Goal: Task Accomplishment & Management: Manage account settings

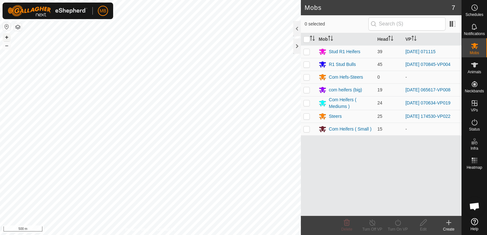
click at [5, 35] on button "+" at bounding box center [7, 37] width 8 height 8
click at [131, 235] on html "MB Schedules Notifications Mobs Animals Neckbands VPs Status Infra Heatmap Help…" at bounding box center [243, 117] width 487 height 235
click at [6, 39] on button "+" at bounding box center [7, 37] width 8 height 8
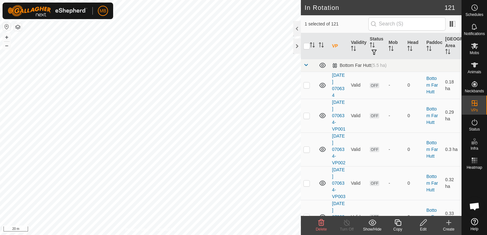
checkbox input "false"
checkbox input "true"
click at [395, 225] on icon at bounding box center [398, 223] width 8 height 8
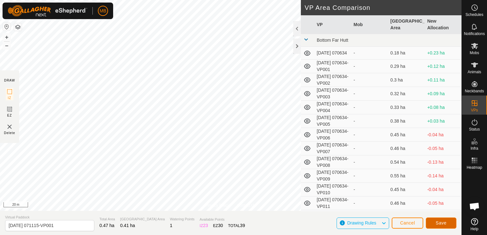
click at [443, 226] on button "Save" at bounding box center [441, 223] width 31 height 11
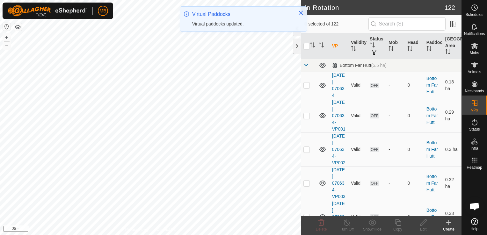
checkbox input "true"
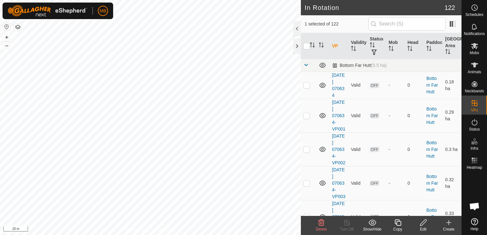
click at [399, 227] on div "Copy" at bounding box center [397, 229] width 25 height 6
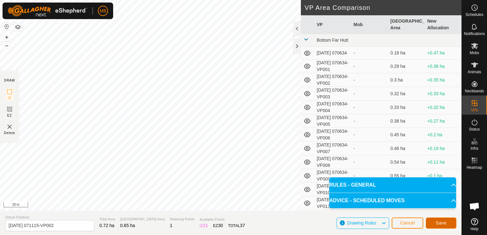
click at [444, 224] on span "Save" at bounding box center [440, 222] width 11 height 5
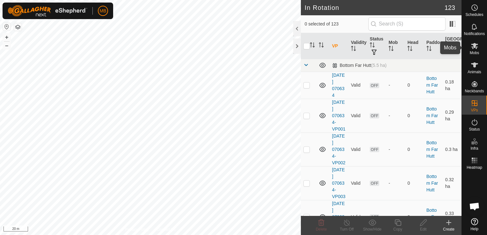
click at [476, 50] on es-mob-svg-icon at bounding box center [474, 46] width 11 height 10
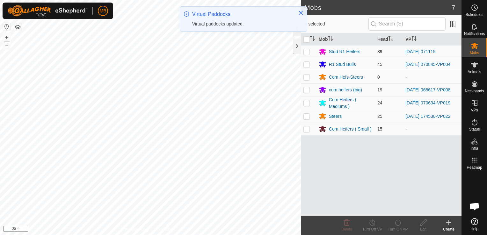
click at [306, 52] on p-checkbox at bounding box center [306, 51] width 6 height 5
checkbox input "true"
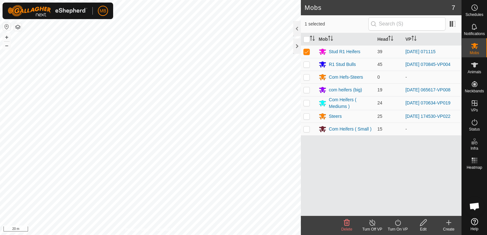
click at [397, 223] on icon at bounding box center [398, 223] width 8 height 8
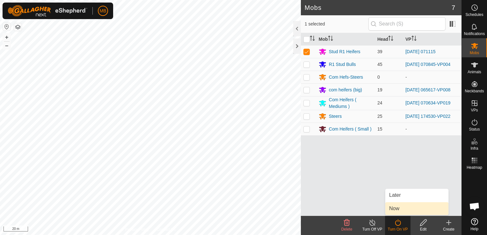
click at [405, 208] on link "Now" at bounding box center [416, 208] width 63 height 13
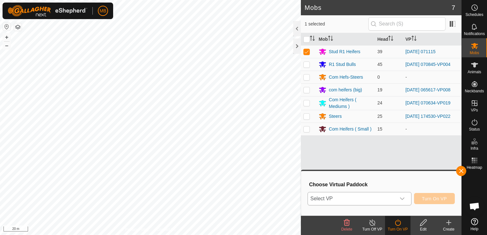
click at [404, 200] on icon "dropdown trigger" at bounding box center [401, 198] width 5 height 5
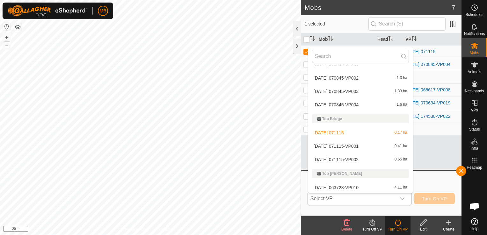
scroll to position [1664, 0]
click at [383, 146] on li "[DATE] 071115-VP001 0.41 ha" at bounding box center [360, 145] width 104 height 13
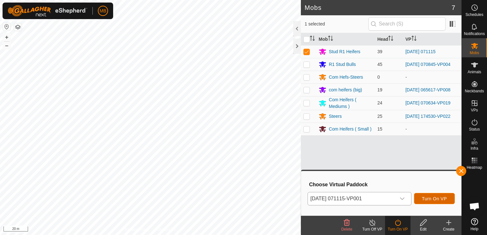
click at [432, 201] on span "Turn On VP" at bounding box center [434, 198] width 25 height 5
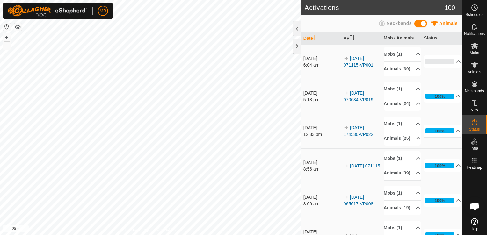
click at [62, 0] on html "MB Schedules Notifications Mobs Animals Neckbands VPs Status Infra Heatmap Help…" at bounding box center [243, 117] width 487 height 235
click at [68, 0] on html "MB Schedules Notifications Mobs Animals Neckbands VPs Status Infra Heatmap Help…" at bounding box center [243, 117] width 487 height 235
click at [64, 0] on html "MB Schedules Notifications Mobs Animals Neckbands VPs Status Infra Heatmap Help…" at bounding box center [243, 117] width 487 height 235
click at [224, 3] on div "MB Schedules Notifications Mobs Animals Neckbands VPs Status Infra Heatmap Help…" at bounding box center [243, 117] width 487 height 235
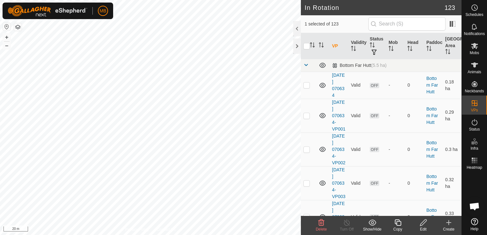
click at [295, 36] on div "In Rotation 123 1 selected of 123 VP Validity Status Mob Head Paddock Grazing A…" at bounding box center [230, 117] width 461 height 235
click at [305, 13] on div "In Rotation 123 1 selected of 123 VP Validity Status Mob Head Paddock Grazing A…" at bounding box center [230, 117] width 461 height 235
click at [237, 0] on html "MB Schedules Notifications Mobs Animals Neckbands VPs Status Infra Heatmap Help…" at bounding box center [243, 117] width 487 height 235
click at [9, 47] on button "–" at bounding box center [7, 46] width 8 height 8
checkbox input "false"
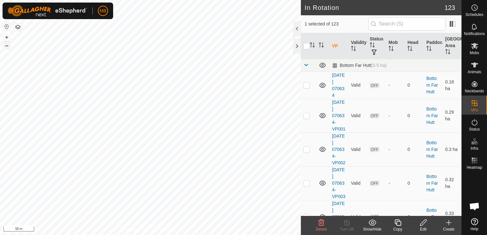
checkbox input "true"
click at [399, 227] on div "Copy" at bounding box center [397, 229] width 25 height 6
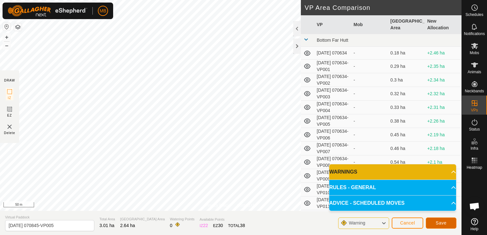
click at [438, 225] on span "Save" at bounding box center [440, 222] width 11 height 5
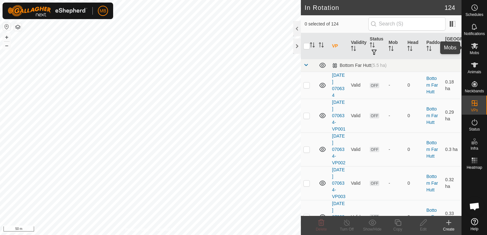
click at [473, 51] on span "Mobs" at bounding box center [473, 53] width 9 height 4
click at [425, 224] on icon at bounding box center [423, 223] width 8 height 8
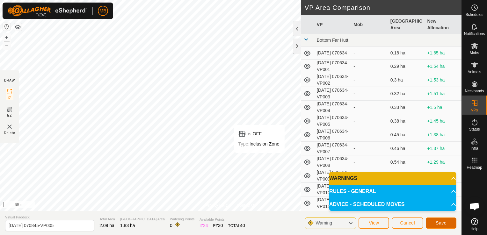
click at [444, 225] on span "Save" at bounding box center [440, 222] width 11 height 5
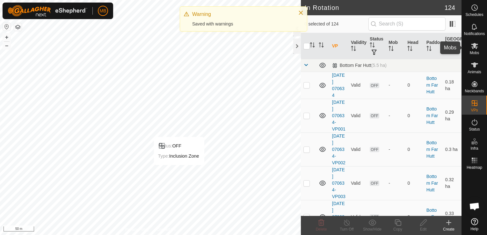
click at [474, 51] on span "Mobs" at bounding box center [473, 53] width 9 height 4
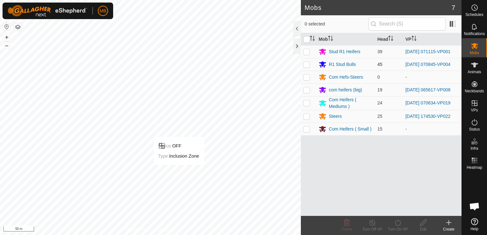
click at [306, 65] on p-checkbox at bounding box center [306, 64] width 6 height 5
checkbox input "true"
click at [398, 228] on div "Turn On VP" at bounding box center [397, 229] width 25 height 6
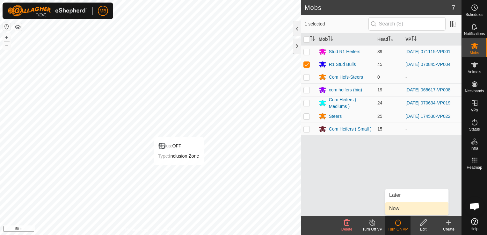
click at [401, 212] on link "Now" at bounding box center [416, 208] width 63 height 13
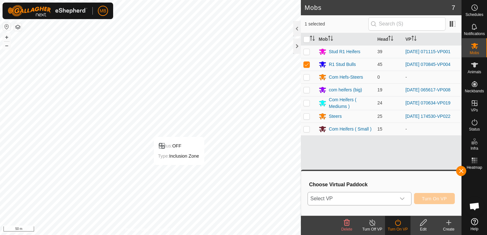
click at [401, 198] on icon "dropdown trigger" at bounding box center [401, 198] width 5 height 5
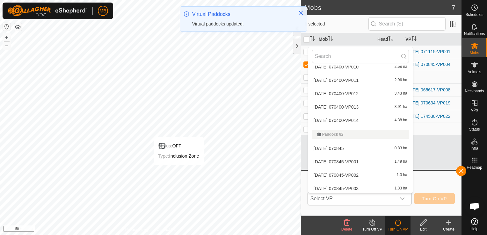
scroll to position [1677, 0]
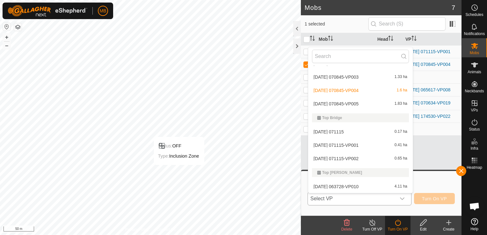
click at [369, 106] on li "[DATE] 070845-VP005 1.83 ha" at bounding box center [360, 103] width 104 height 13
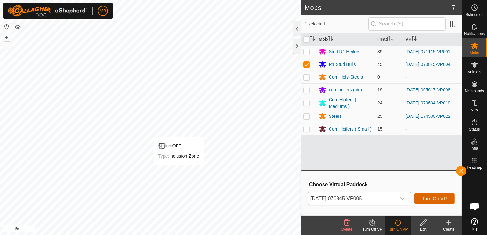
click at [426, 202] on button "Turn On VP" at bounding box center [434, 198] width 41 height 11
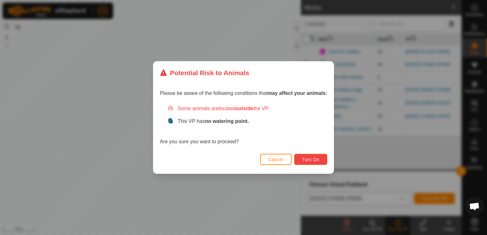
click at [314, 160] on span "Turn On" at bounding box center [310, 159] width 17 height 5
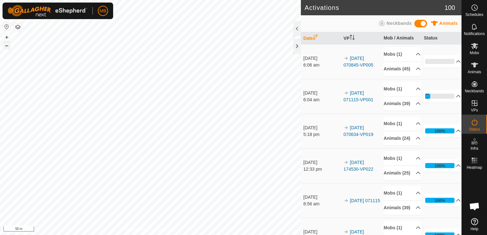
click at [5, 47] on button "–" at bounding box center [7, 46] width 8 height 8
click at [95, 235] on html "MB Schedules Notifications Mobs Animals Neckbands VPs Status Infra Heatmap Help…" at bounding box center [243, 117] width 487 height 235
click at [6, 36] on button "+" at bounding box center [7, 37] width 8 height 8
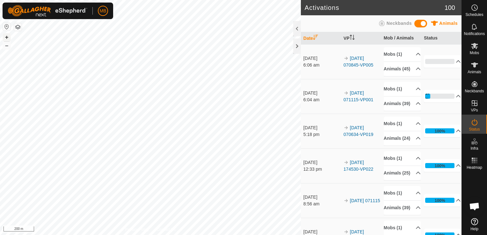
click at [6, 36] on button "+" at bounding box center [7, 37] width 8 height 8
click at [6, 37] on button "+" at bounding box center [7, 37] width 8 height 8
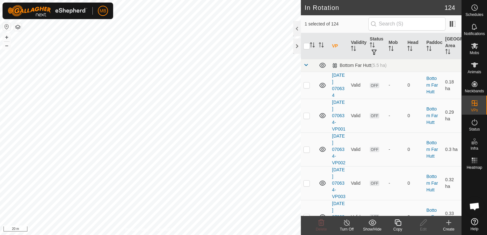
click at [396, 225] on icon at bounding box center [398, 223] width 8 height 8
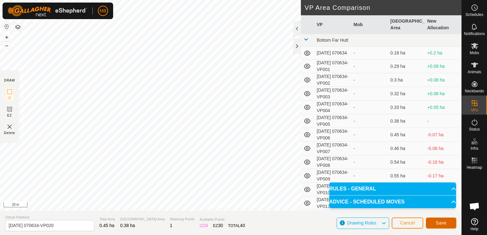
click at [437, 224] on span "Save" at bounding box center [440, 222] width 11 height 5
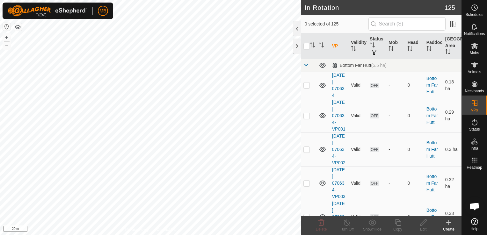
checkbox input "true"
click at [396, 227] on div "Copy" at bounding box center [397, 229] width 25 height 6
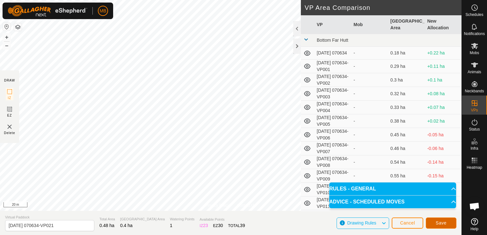
click at [440, 226] on button "Save" at bounding box center [441, 223] width 31 height 11
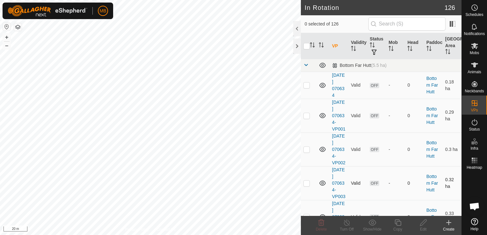
checkbox input "true"
click at [397, 225] on icon at bounding box center [398, 223] width 8 height 8
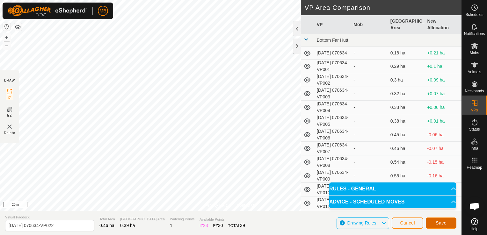
click at [436, 225] on span "Save" at bounding box center [440, 222] width 11 height 5
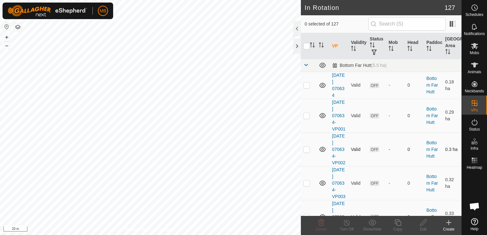
checkbox input "true"
click at [398, 227] on div "Copy" at bounding box center [397, 229] width 25 height 6
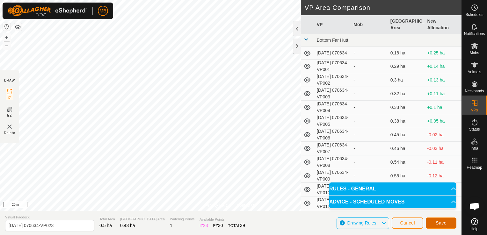
click at [440, 224] on span "Save" at bounding box center [440, 222] width 11 height 5
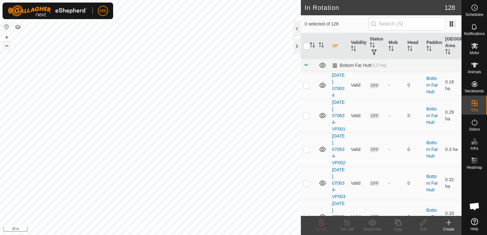
click at [8, 47] on button "–" at bounding box center [7, 46] width 8 height 8
click at [321, 227] on span "Delete" at bounding box center [321, 229] width 11 height 4
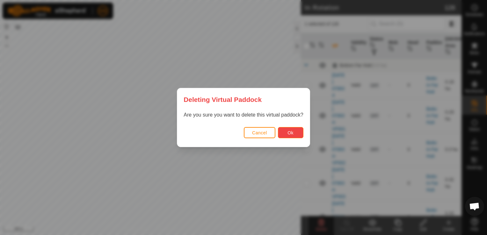
click at [295, 137] on button "Ok" at bounding box center [290, 132] width 25 height 11
checkbox input "false"
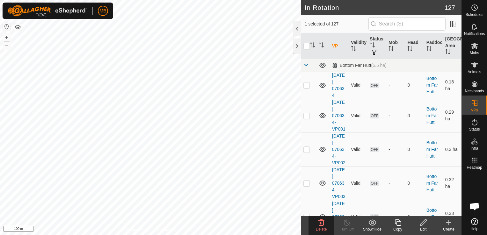
click at [319, 222] on icon at bounding box center [321, 223] width 8 height 8
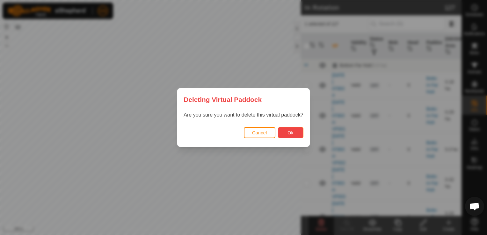
click at [295, 131] on button "Ok" at bounding box center [290, 132] width 25 height 11
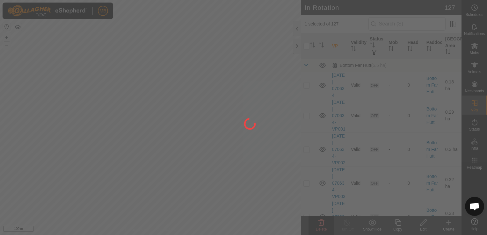
checkbox input "false"
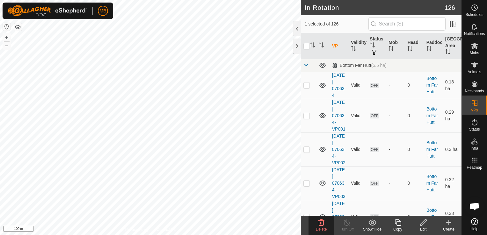
click at [322, 229] on span "Delete" at bounding box center [321, 229] width 11 height 4
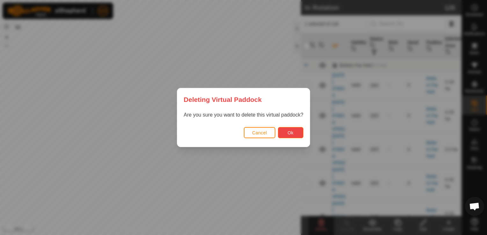
click at [288, 133] on span "Ok" at bounding box center [290, 132] width 6 height 5
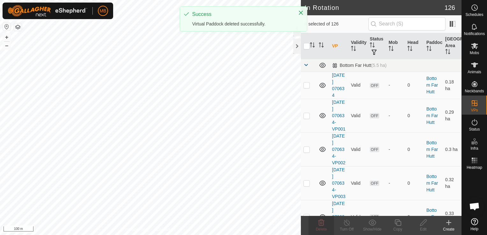
checkbox input "false"
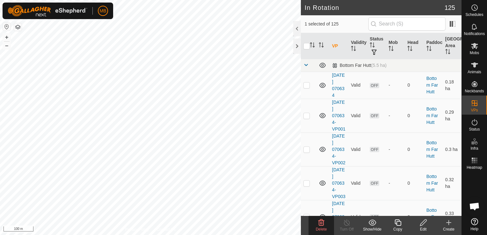
click at [320, 229] on span "Delete" at bounding box center [321, 229] width 11 height 4
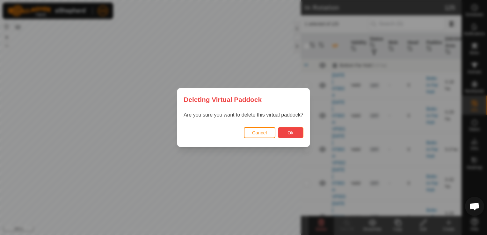
click at [283, 132] on button "Ok" at bounding box center [290, 132] width 25 height 11
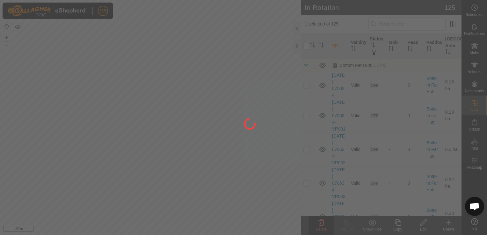
checkbox input "false"
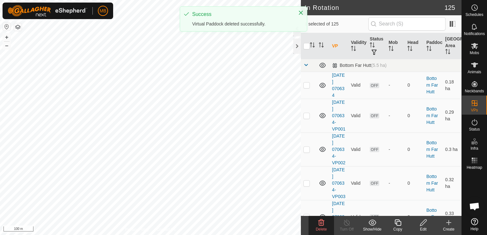
checkbox input "true"
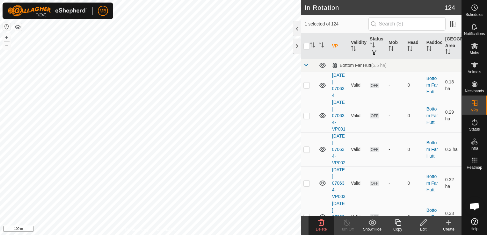
click at [320, 225] on icon at bounding box center [321, 222] width 6 height 6
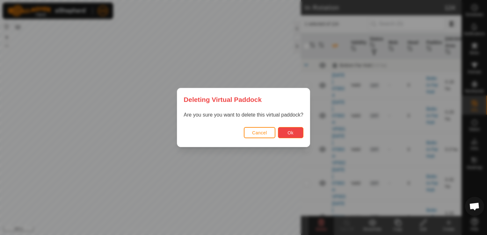
click at [289, 131] on span "Ok" at bounding box center [290, 132] width 6 height 5
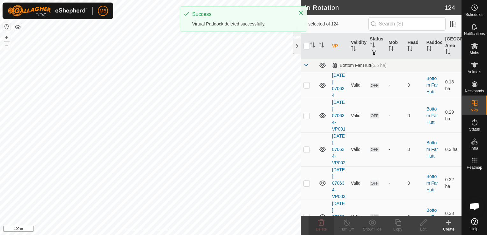
checkbox input "true"
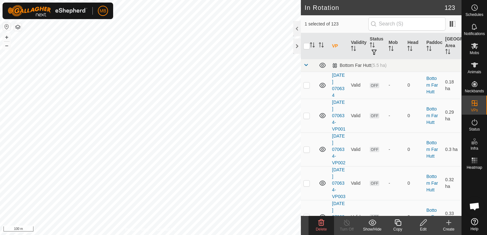
click at [319, 224] on icon at bounding box center [321, 222] width 6 height 6
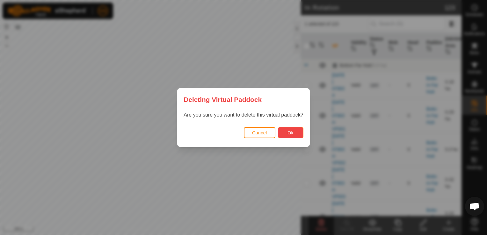
click at [289, 135] on button "Ok" at bounding box center [290, 132] width 25 height 11
checkbox input "false"
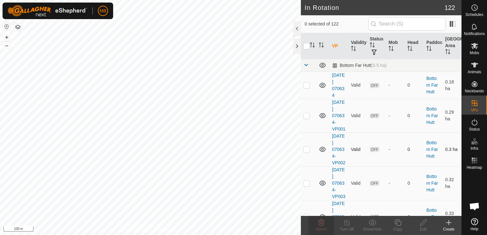
click at [305, 152] on div "In Rotation 122 0 selected of 122 VP Validity Status Mob Head Paddock Grazing A…" at bounding box center [230, 117] width 461 height 235
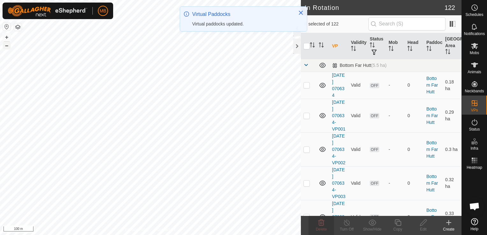
click at [8, 48] on button "–" at bounding box center [7, 46] width 8 height 8
